Goal: Information Seeking & Learning: Learn about a topic

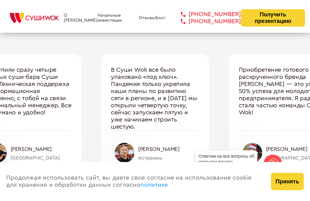
scroll to position [2195, 0]
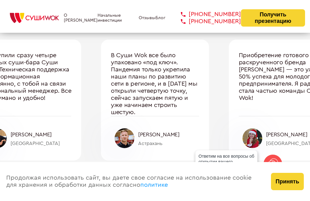
drag, startPoint x: 92, startPoint y: 112, endPoint x: 101, endPoint y: 113, distance: 8.4
click at [101, 113] on div "Один из ключевых моментов, по которым [PERSON_NAME] на голову выше своих конкур…" at bounding box center [155, 100] width 638 height 121
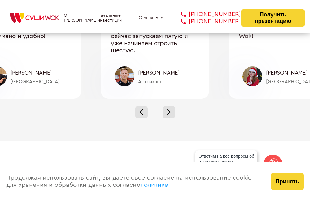
scroll to position [2226, 0]
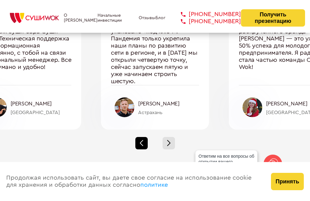
click at [138, 138] on div at bounding box center [141, 143] width 12 height 12
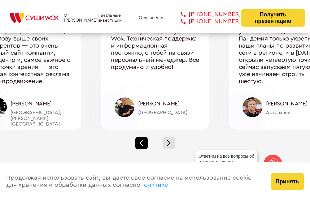
click at [140, 141] on div at bounding box center [141, 143] width 12 height 12
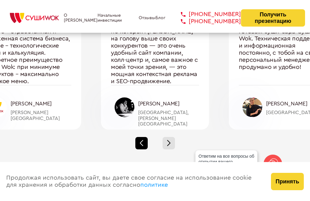
click at [143, 140] on span at bounding box center [140, 141] width 3 height 3
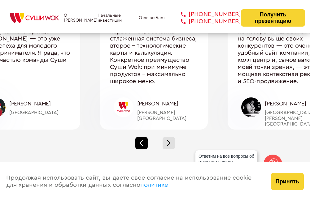
click at [143, 140] on span at bounding box center [140, 141] width 3 height 3
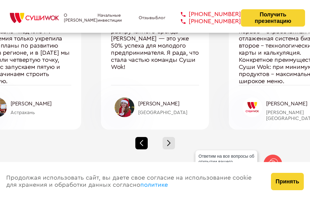
click at [143, 140] on span at bounding box center [140, 141] width 3 height 3
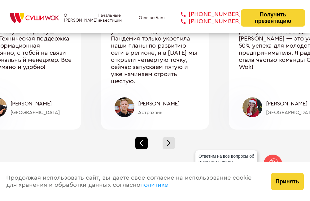
click at [143, 140] on span at bounding box center [140, 141] width 3 height 3
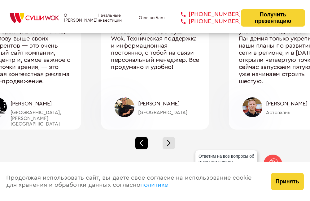
click at [143, 140] on span at bounding box center [140, 141] width 3 height 3
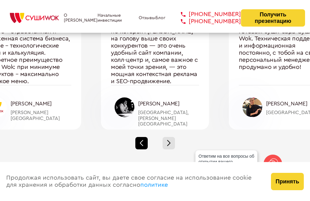
click at [143, 140] on span at bounding box center [140, 141] width 3 height 3
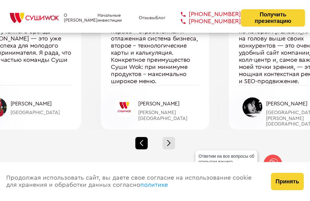
click at [143, 140] on div at bounding box center [141, 143] width 12 height 12
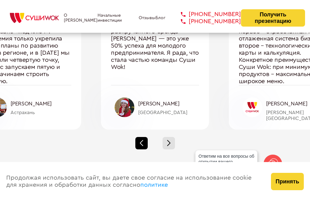
click at [145, 140] on div at bounding box center [141, 143] width 12 height 12
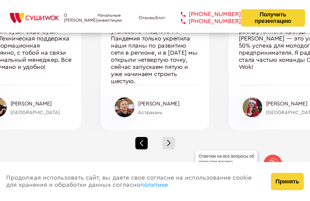
click at [144, 141] on div at bounding box center [141, 143] width 12 height 12
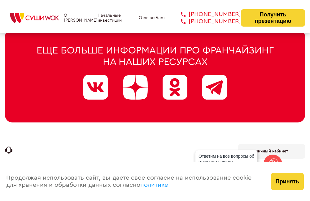
scroll to position [3300, 0]
